Goal: Information Seeking & Learning: Learn about a topic

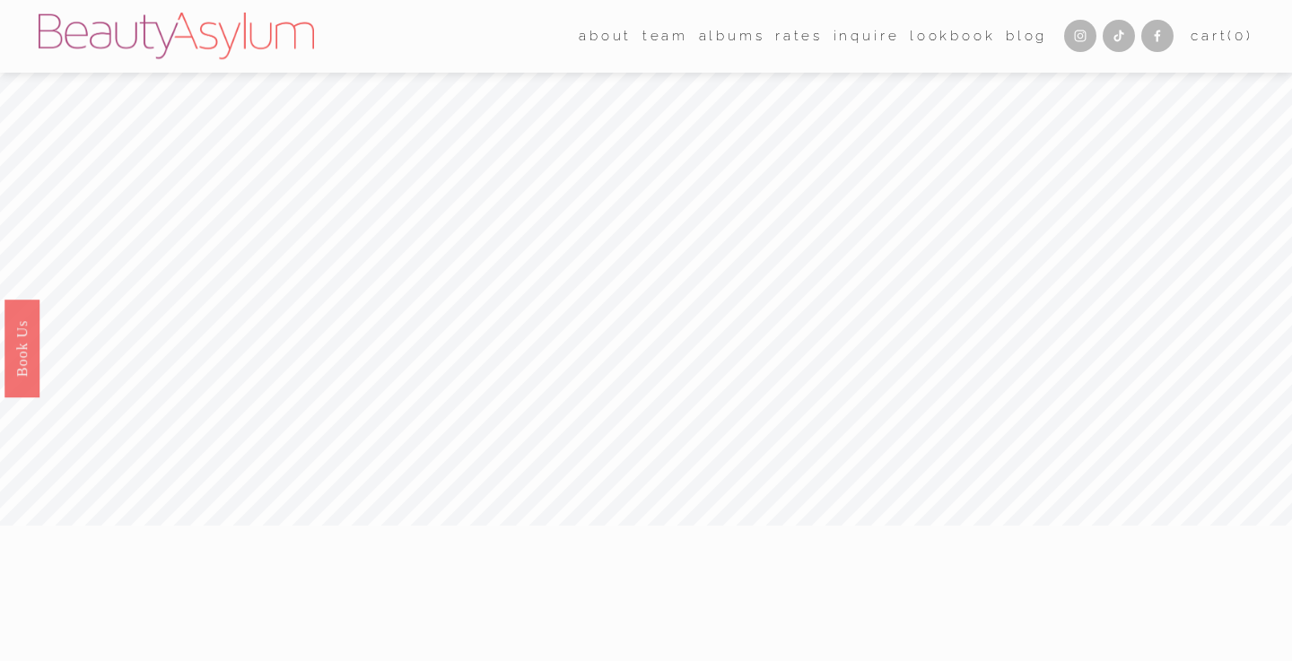
click at [811, 42] on link "Rates" at bounding box center [799, 36] width 48 height 28
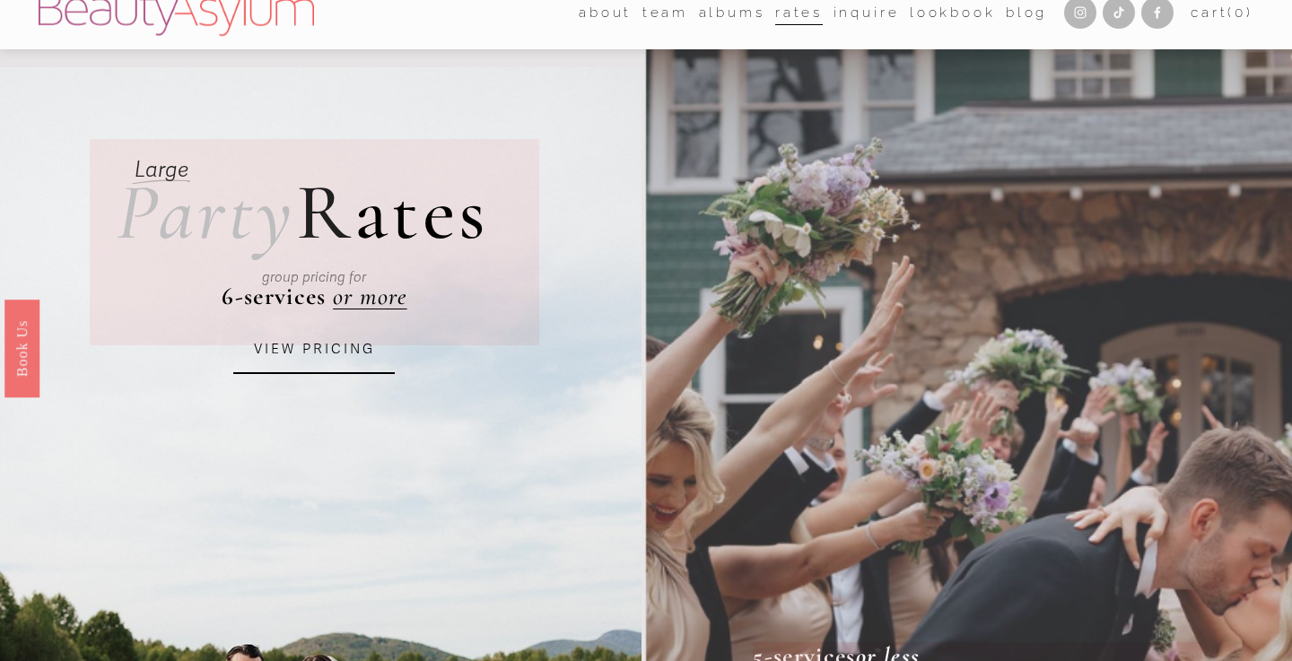
scroll to position [25, 0]
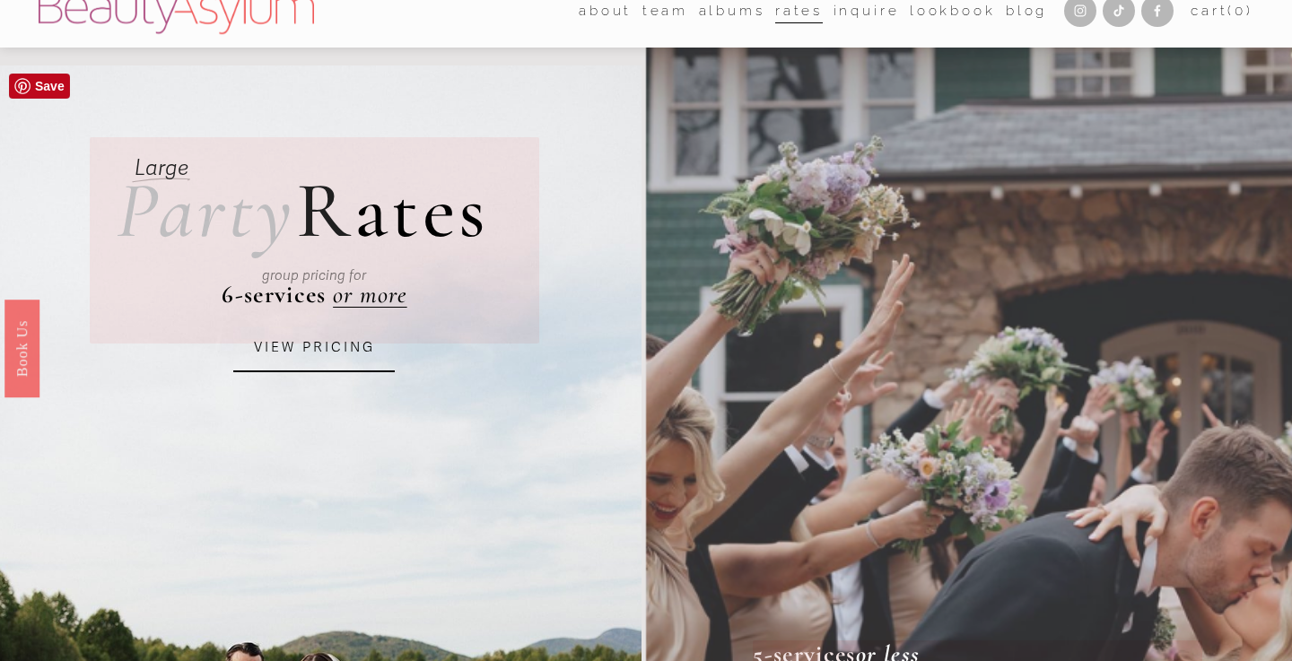
click at [294, 348] on link "VIEW PRICING" at bounding box center [314, 348] width 162 height 48
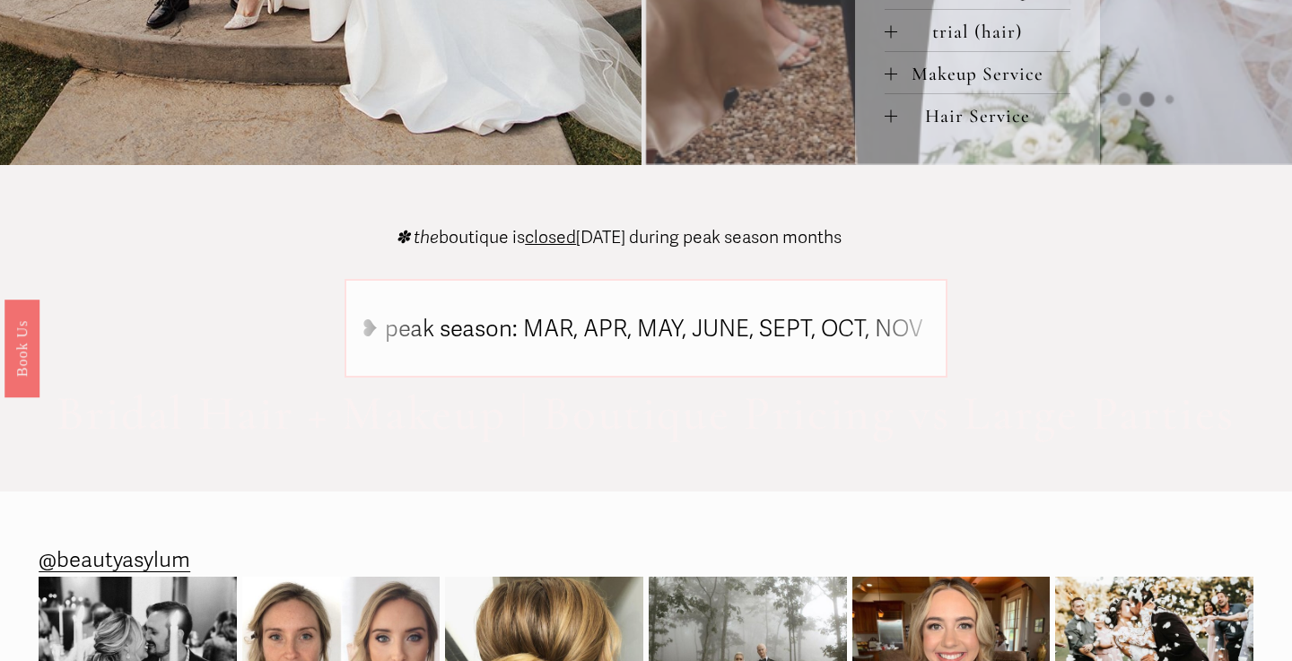
scroll to position [1404, 0]
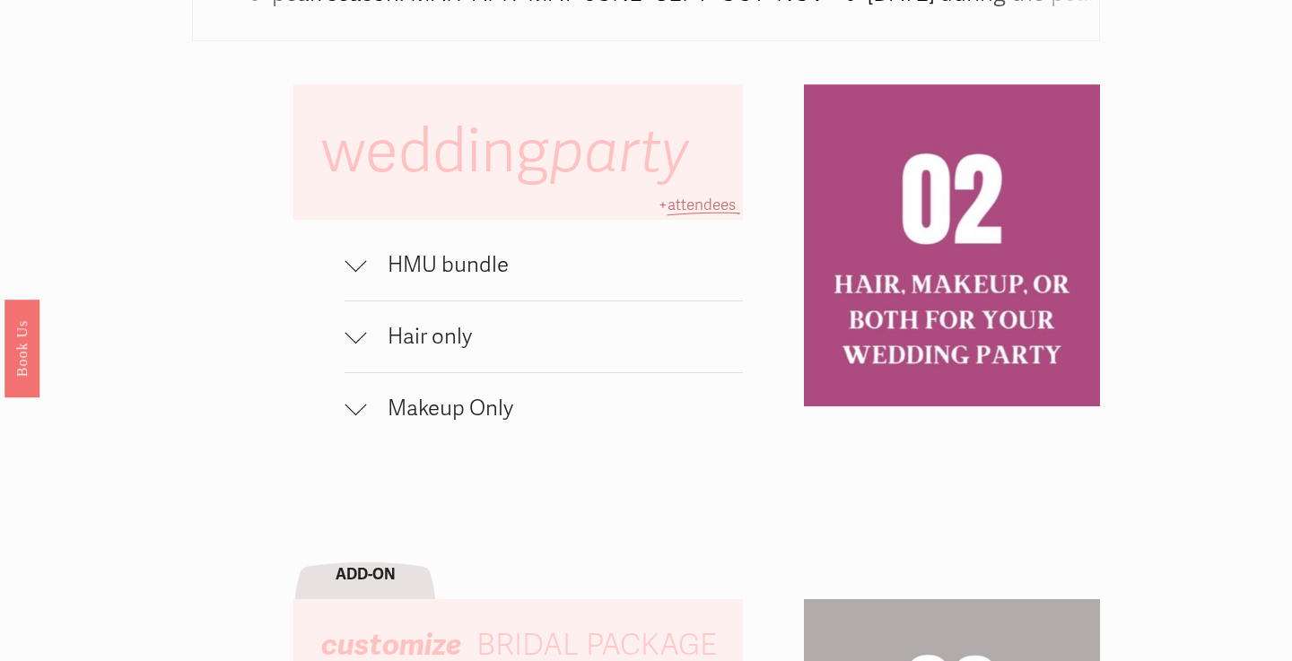
scroll to position [1193, 0]
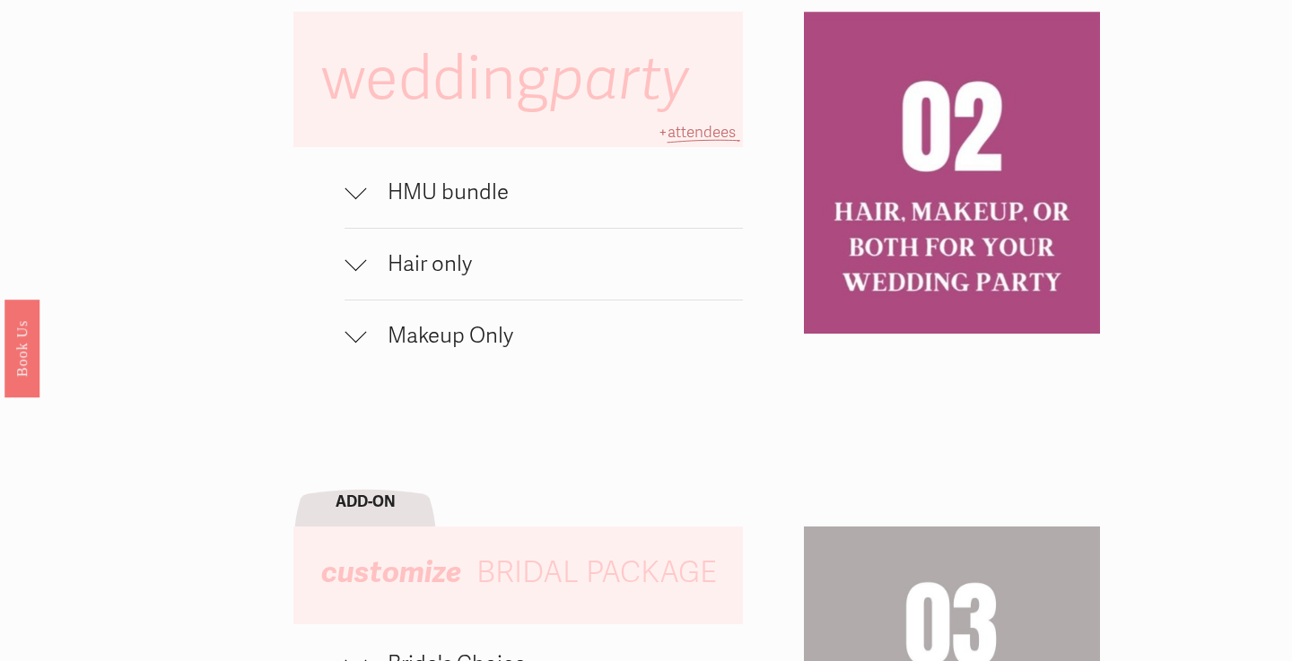
click at [352, 269] on div at bounding box center [356, 264] width 22 height 22
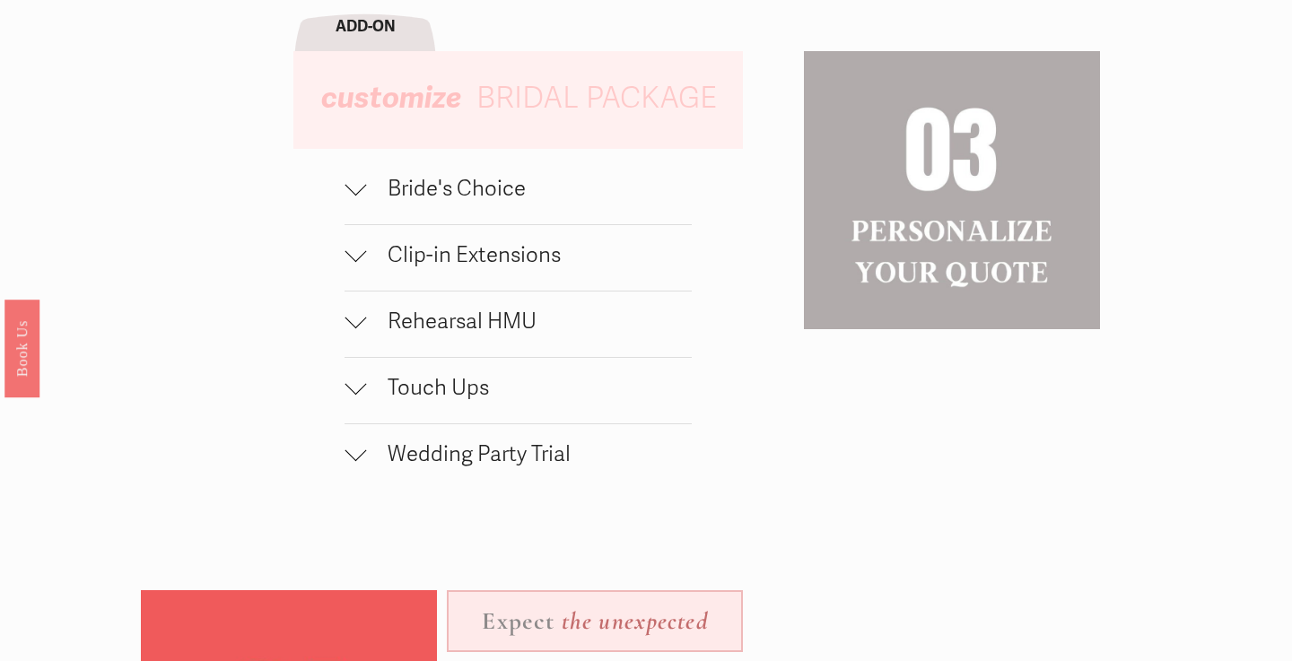
scroll to position [1769, 0]
